Goal: Navigation & Orientation: Find specific page/section

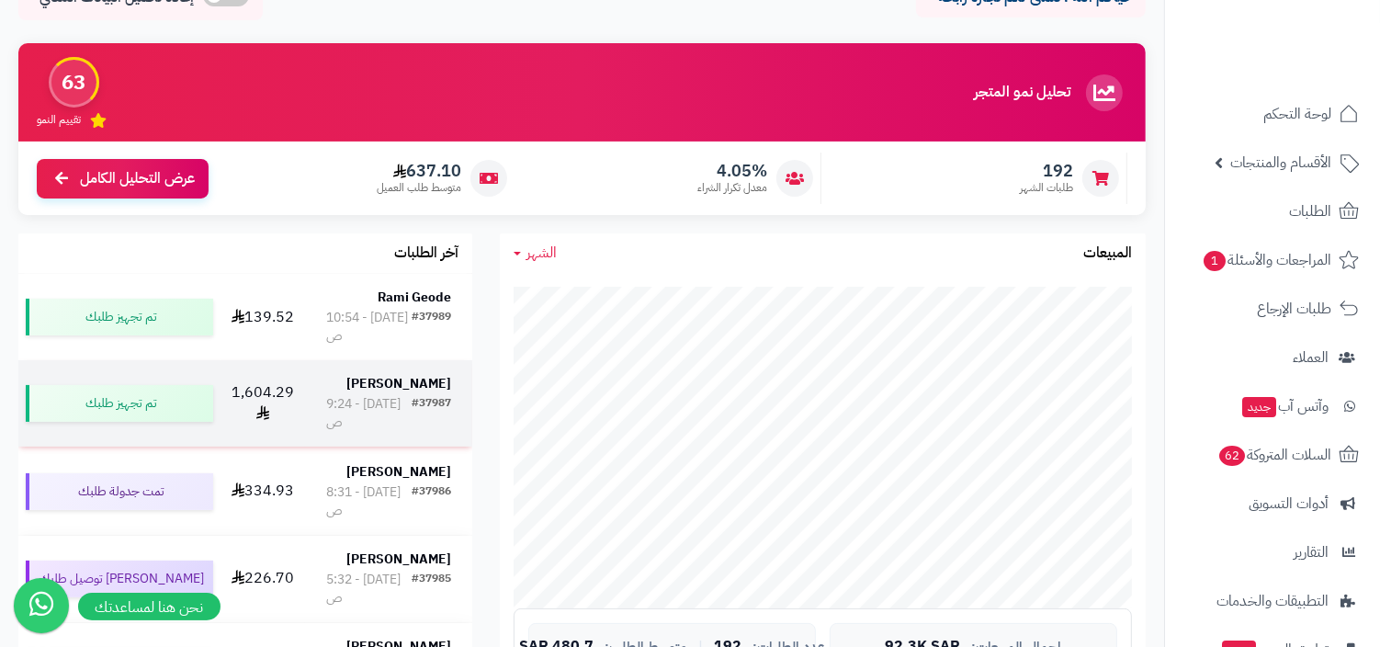
scroll to position [227, 0]
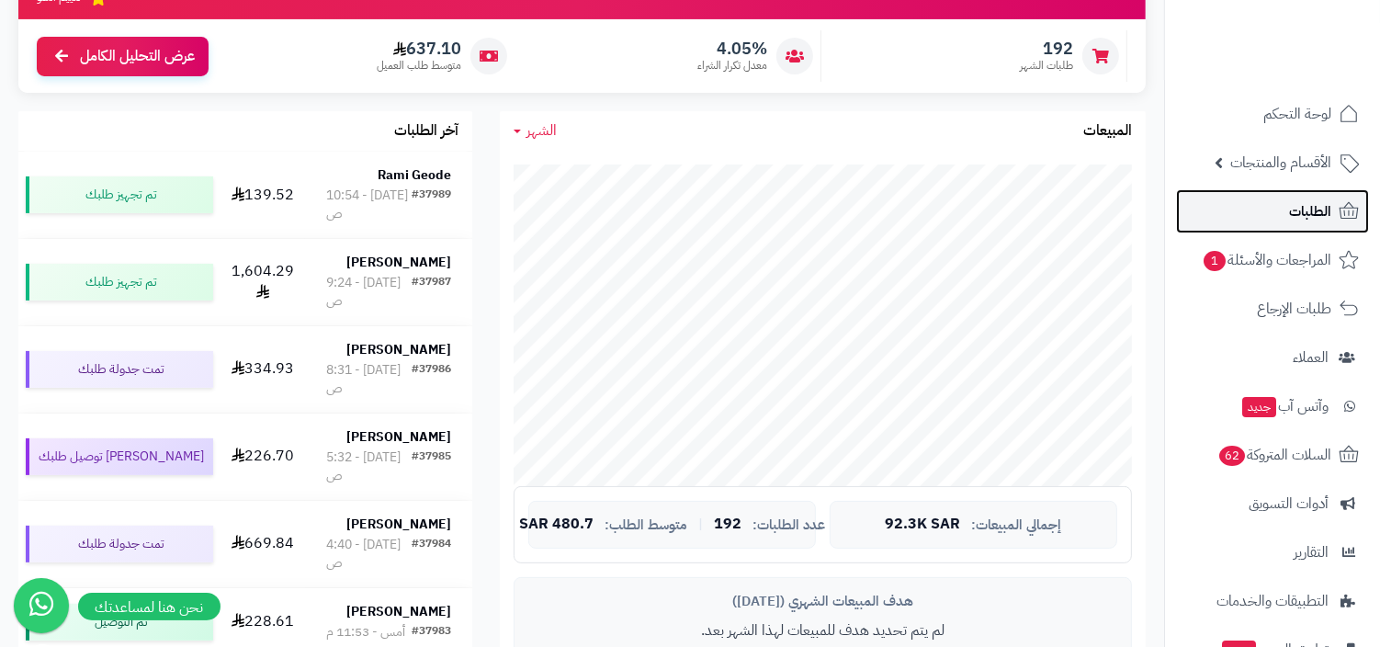
click at [992, 206] on link "الطلبات" at bounding box center [1272, 211] width 193 height 44
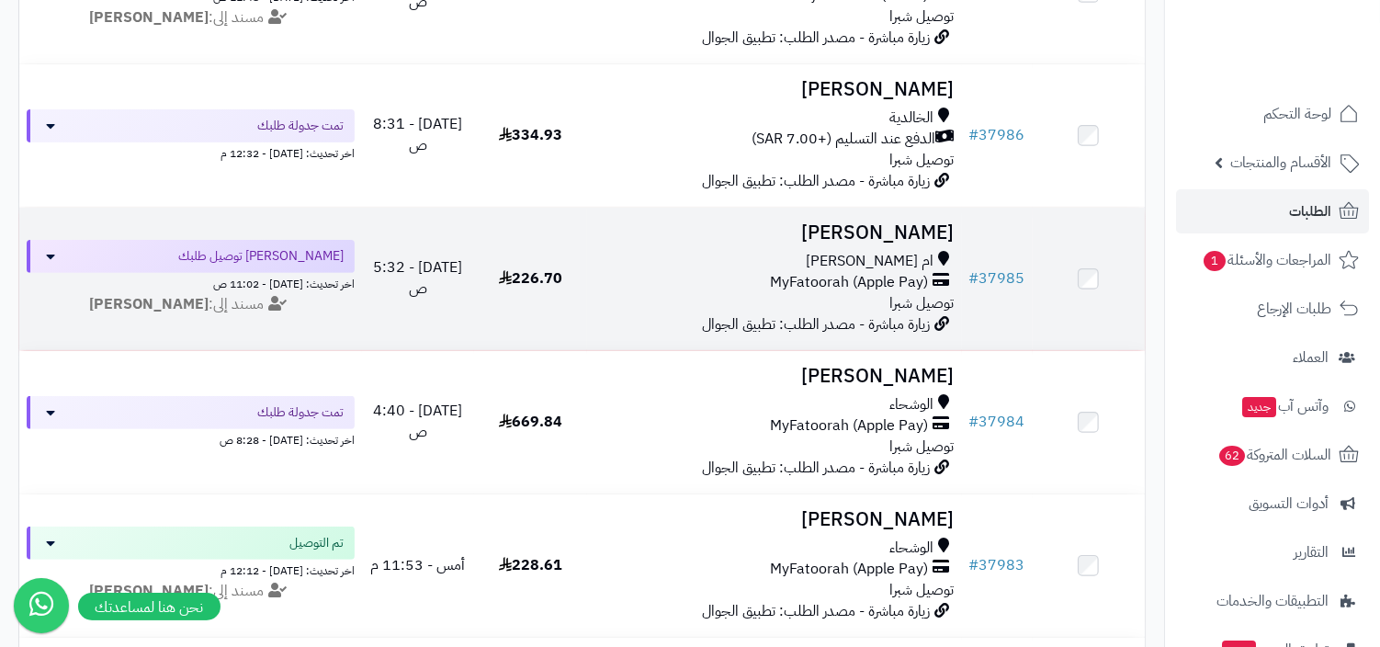
scroll to position [526, 0]
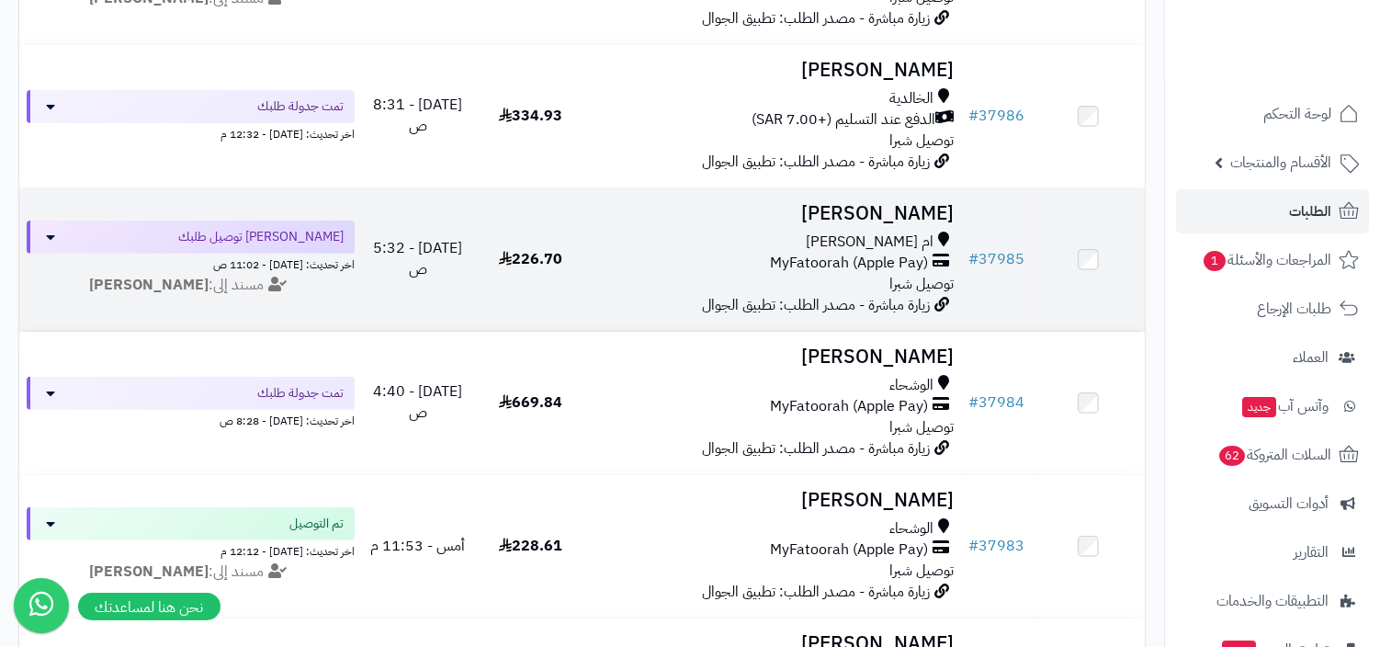
click at [902, 286] on span "توصيل شبرا" at bounding box center [922, 284] width 64 height 22
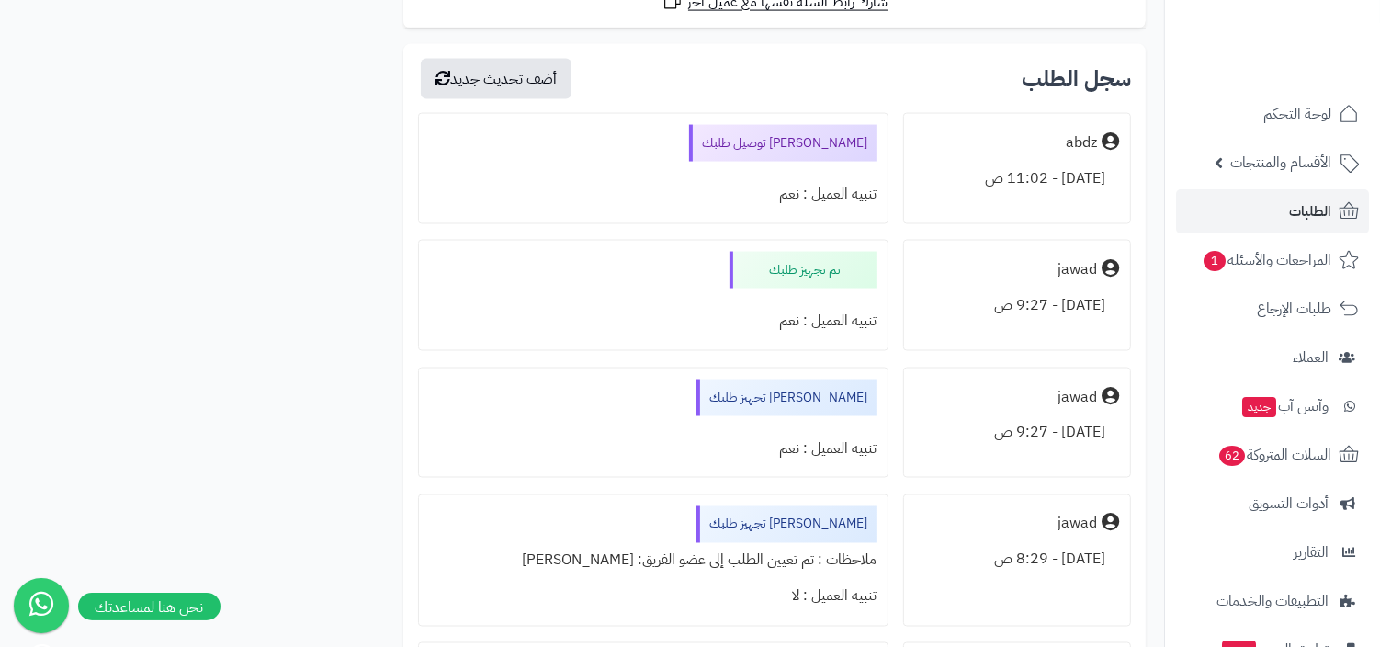
scroll to position [2983, 0]
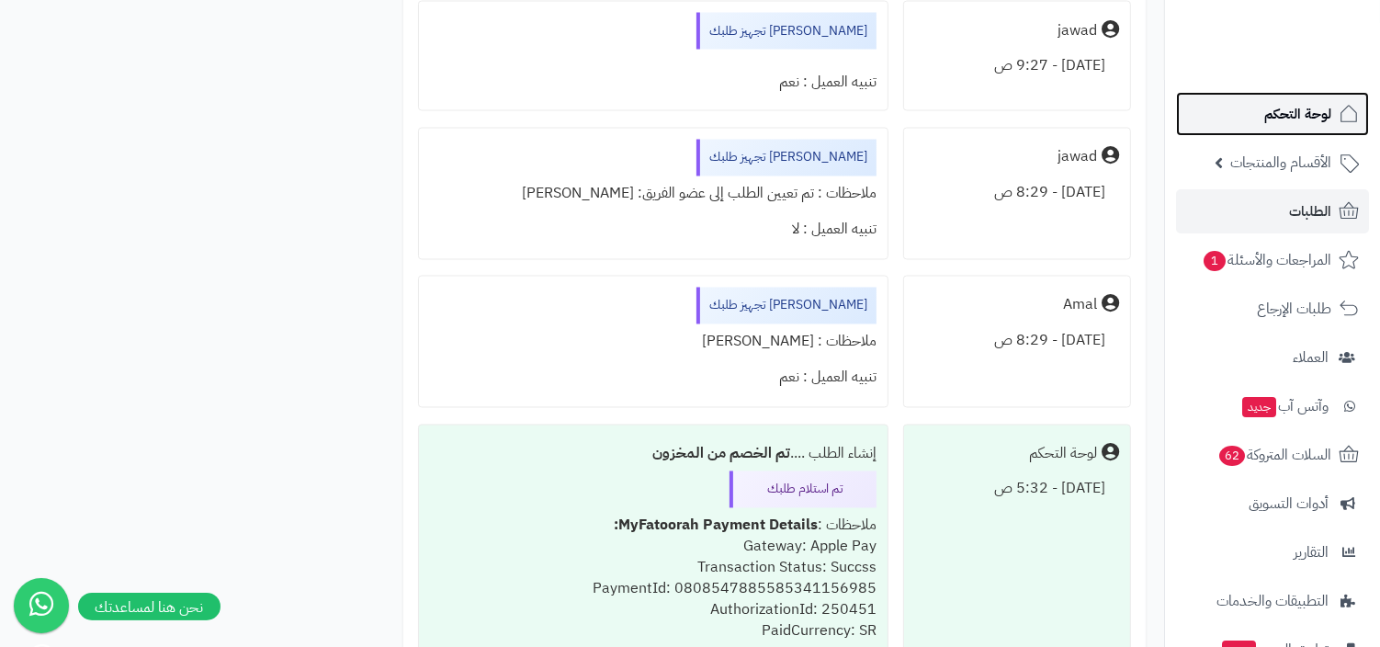
click at [1248, 120] on link "لوحة التحكم" at bounding box center [1272, 114] width 193 height 44
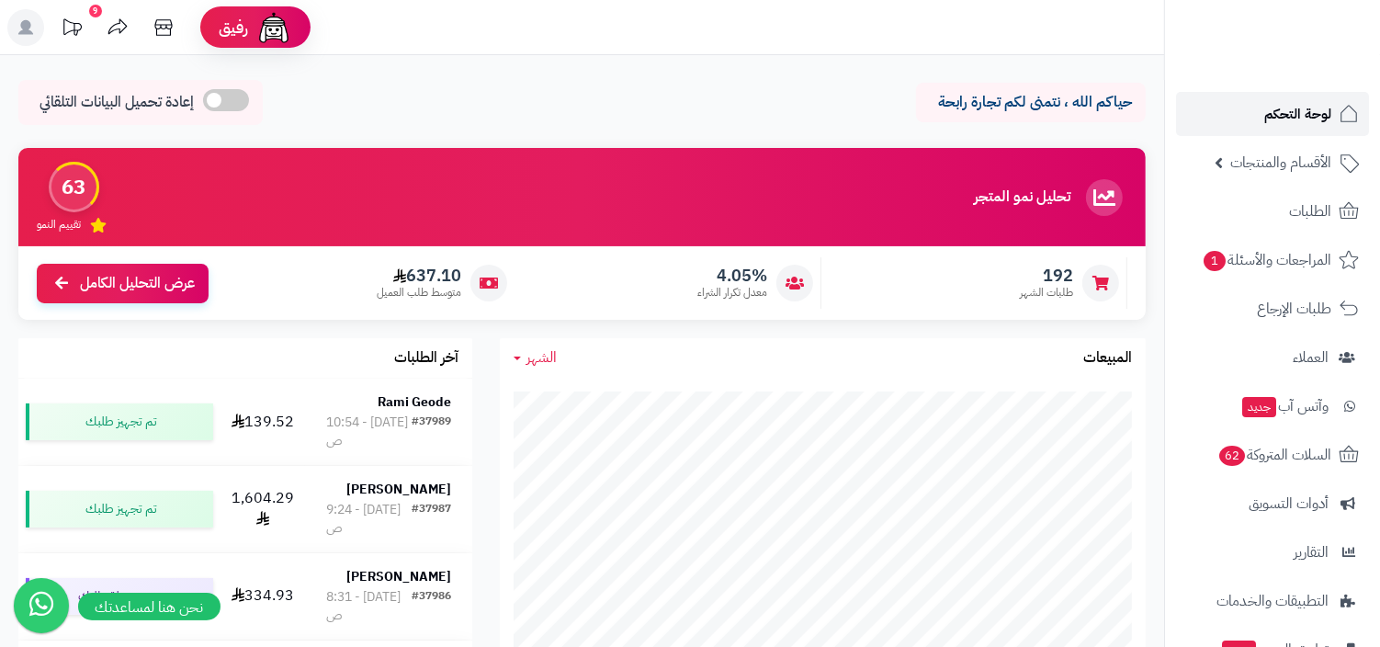
click at [1293, 118] on span "لوحة التحكم" at bounding box center [1297, 114] width 67 height 26
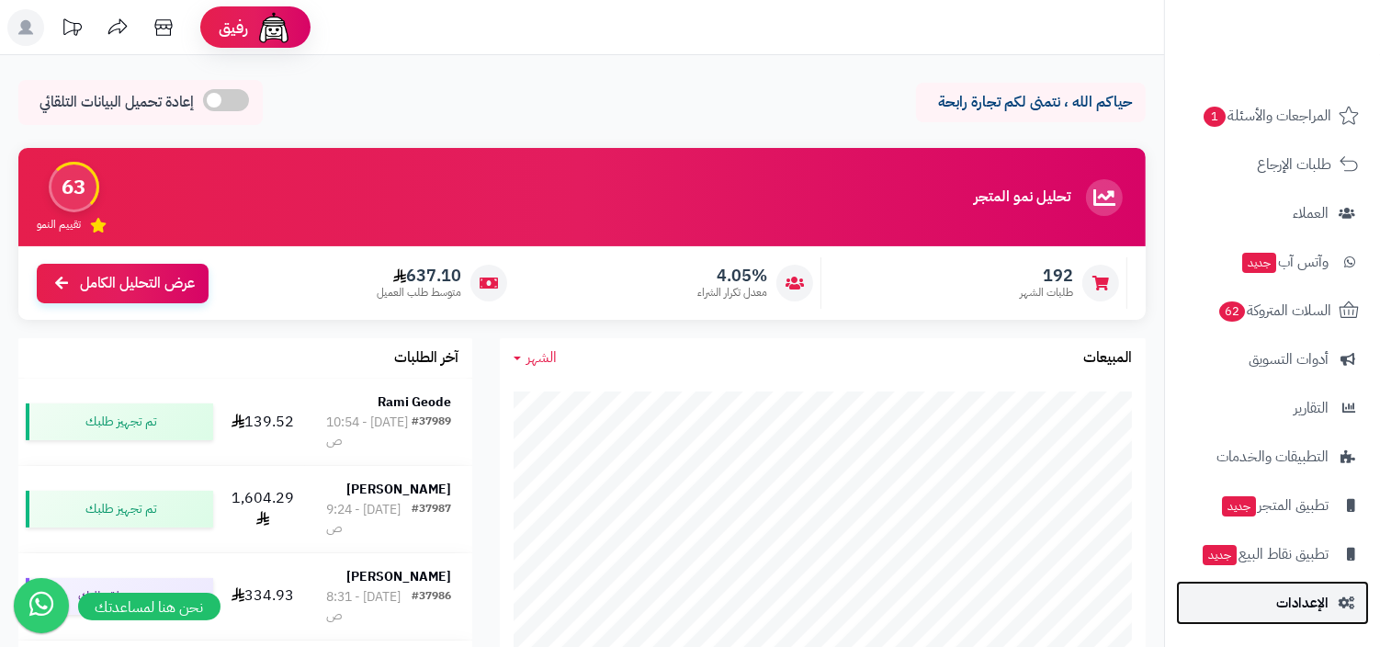
click at [1337, 617] on link "الإعدادات" at bounding box center [1272, 603] width 193 height 44
